Goal: Task Accomplishment & Management: Complete application form

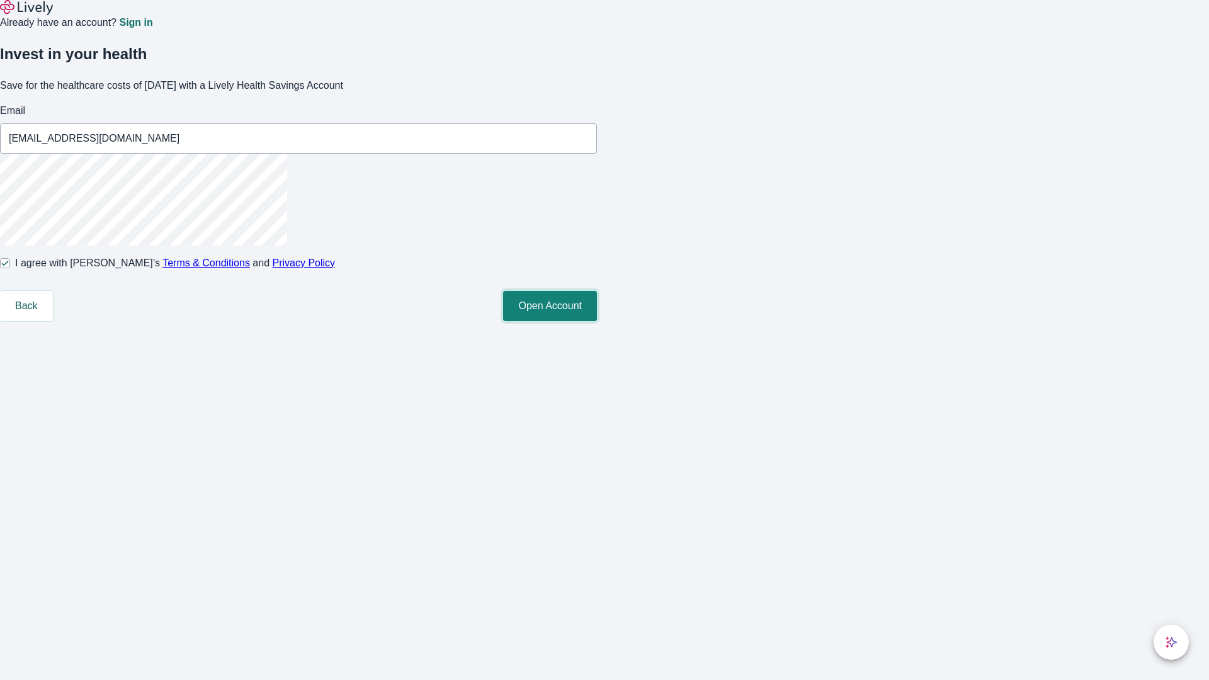
click at [597, 321] on button "Open Account" at bounding box center [550, 306] width 94 height 30
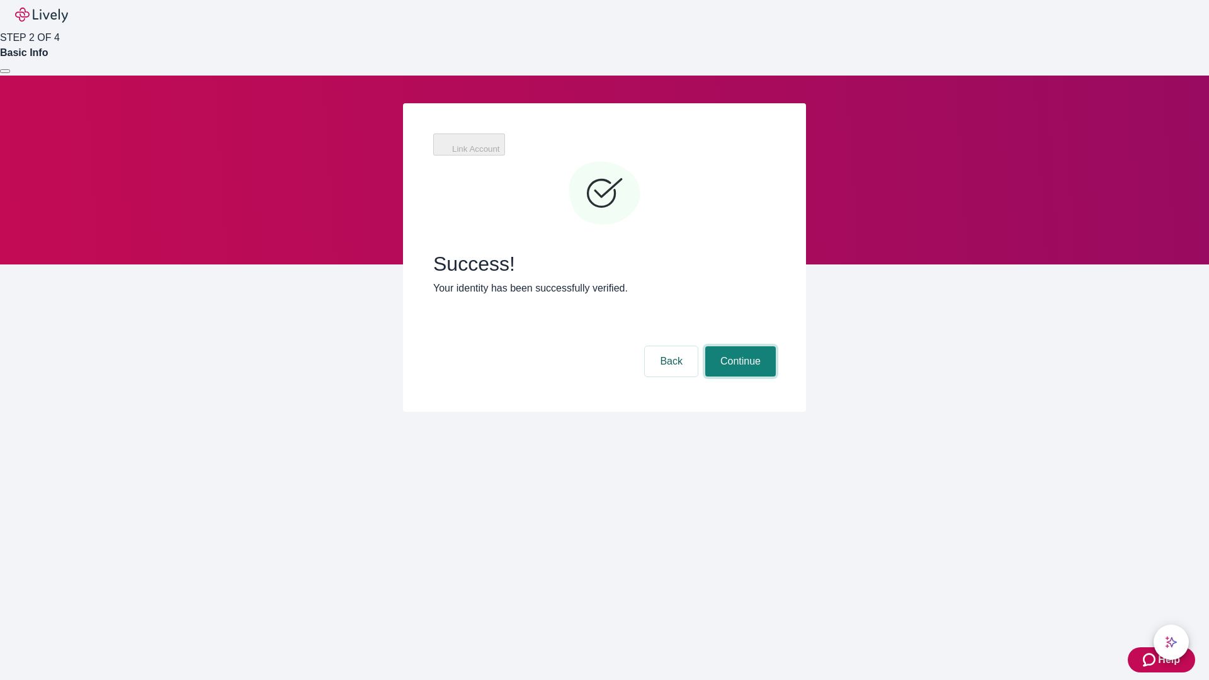
click at [739, 346] on button "Continue" at bounding box center [740, 361] width 71 height 30
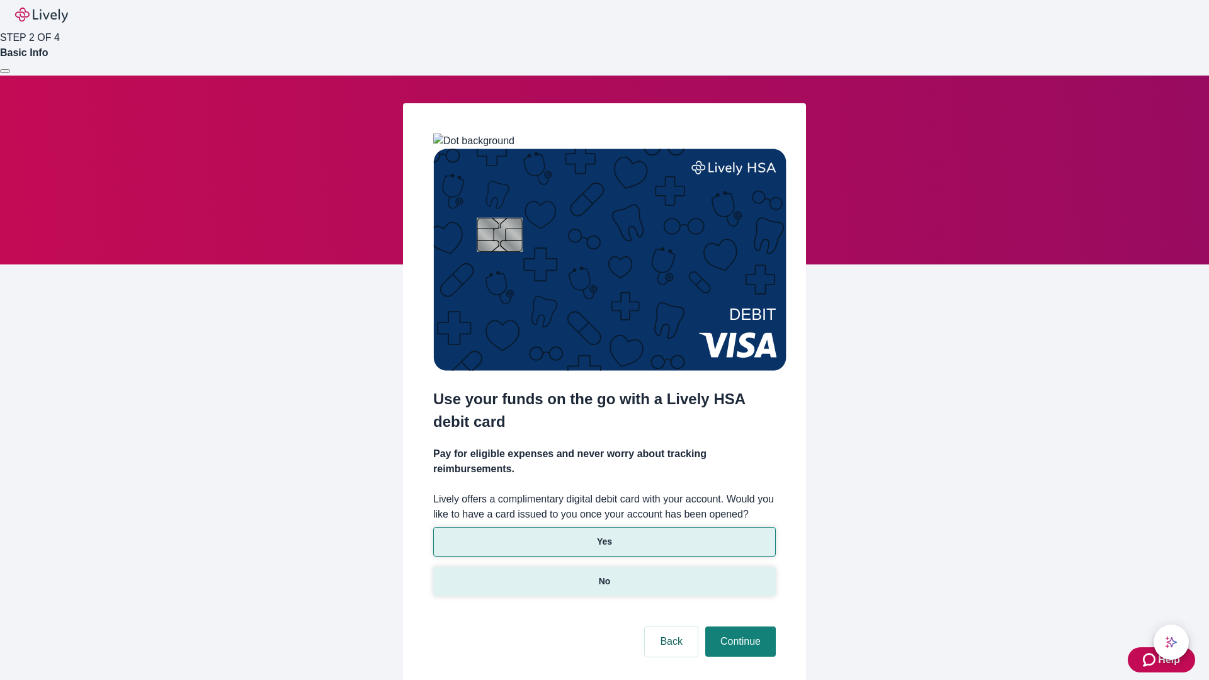
click at [604, 575] on p "No" at bounding box center [605, 581] width 12 height 13
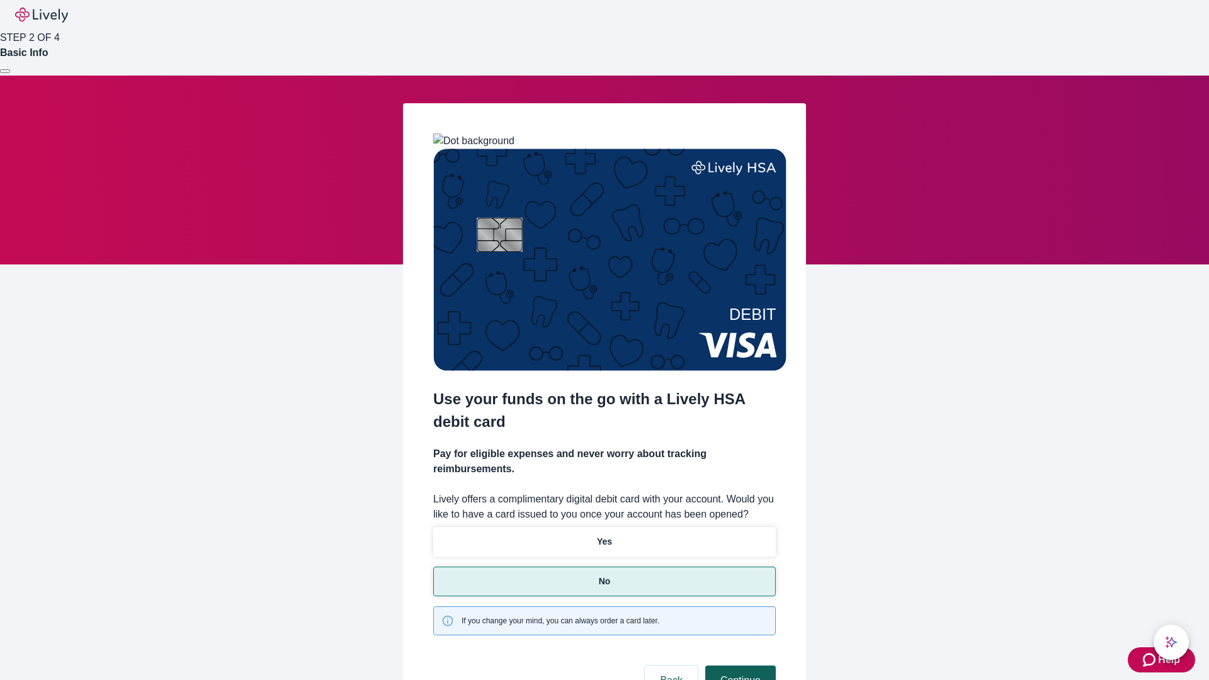
click at [739, 666] on button "Continue" at bounding box center [740, 681] width 71 height 30
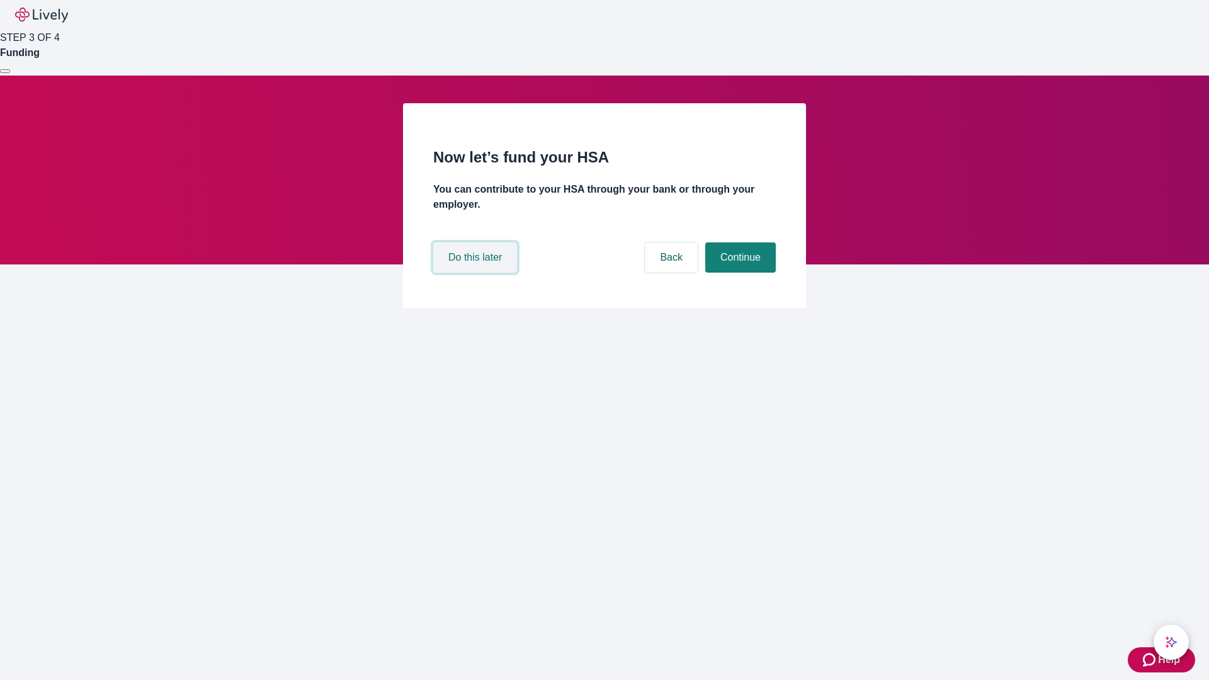
click at [477, 273] on button "Do this later" at bounding box center [475, 257] width 84 height 30
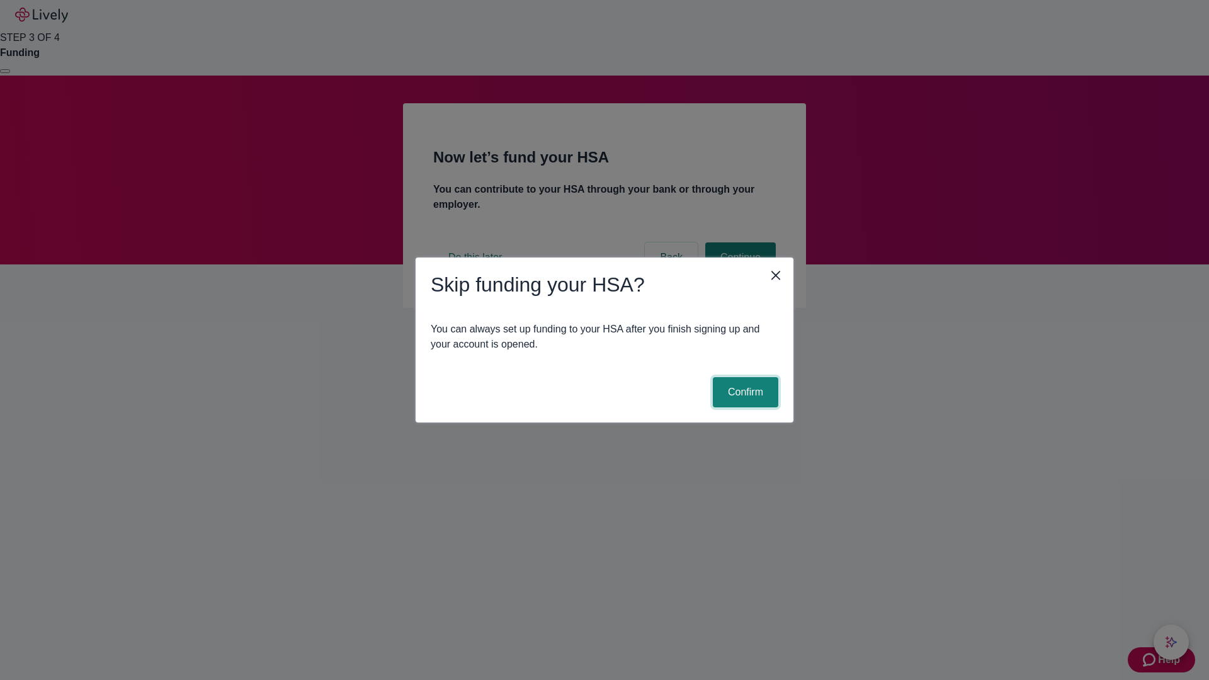
click at [744, 392] on button "Confirm" at bounding box center [745, 392] width 65 height 30
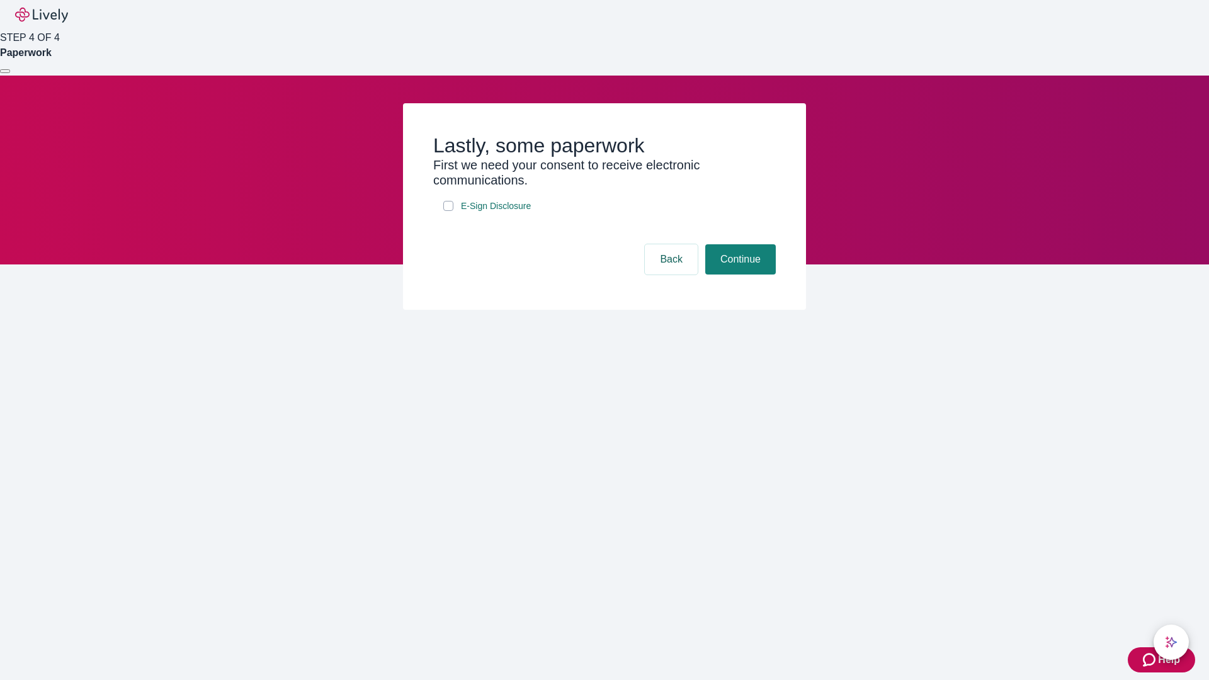
click at [448, 211] on input "E-Sign Disclosure" at bounding box center [448, 206] width 10 height 10
checkbox input "true"
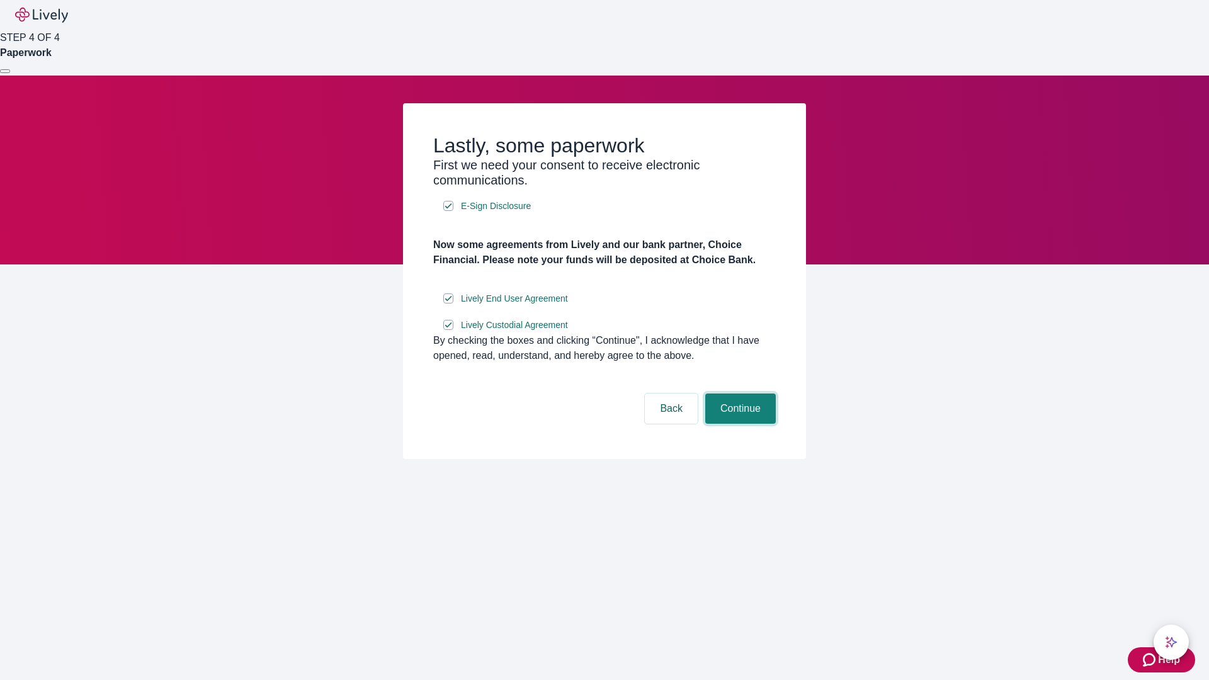
click at [739, 424] on button "Continue" at bounding box center [740, 409] width 71 height 30
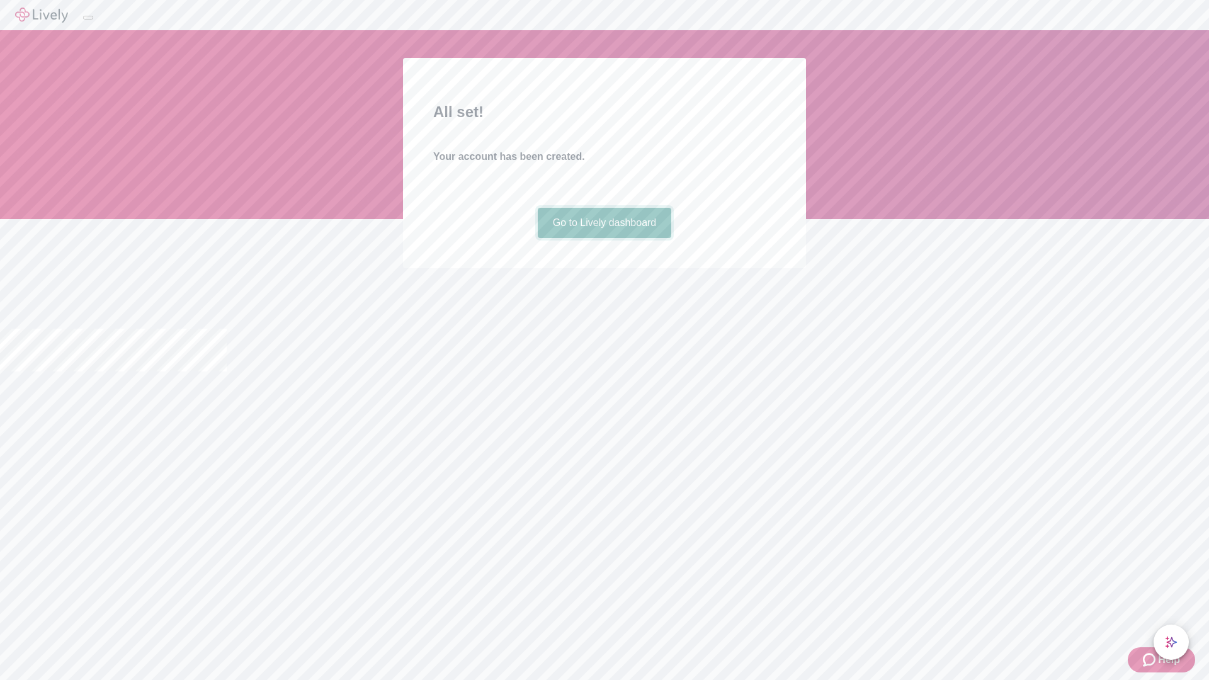
click at [604, 238] on link "Go to Lively dashboard" at bounding box center [605, 223] width 134 height 30
